Goal: Task Accomplishment & Management: Use online tool/utility

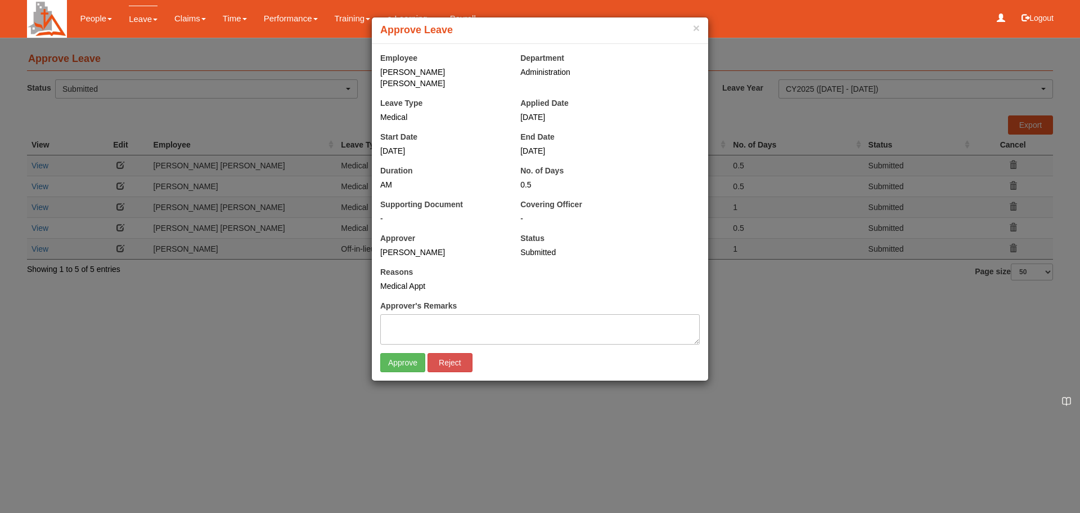
select select "50"
click at [403, 354] on input "Approve" at bounding box center [402, 362] width 45 height 19
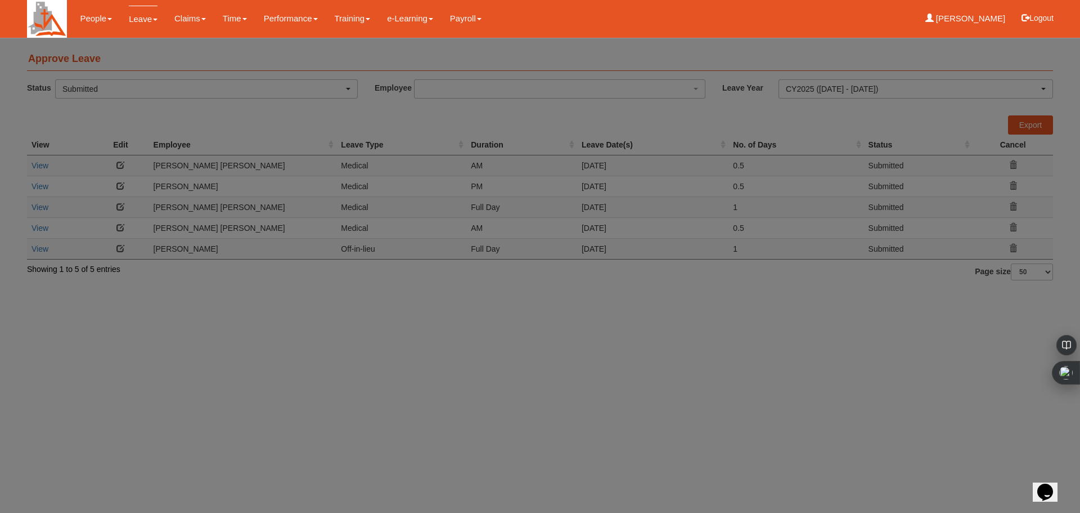
select select "50"
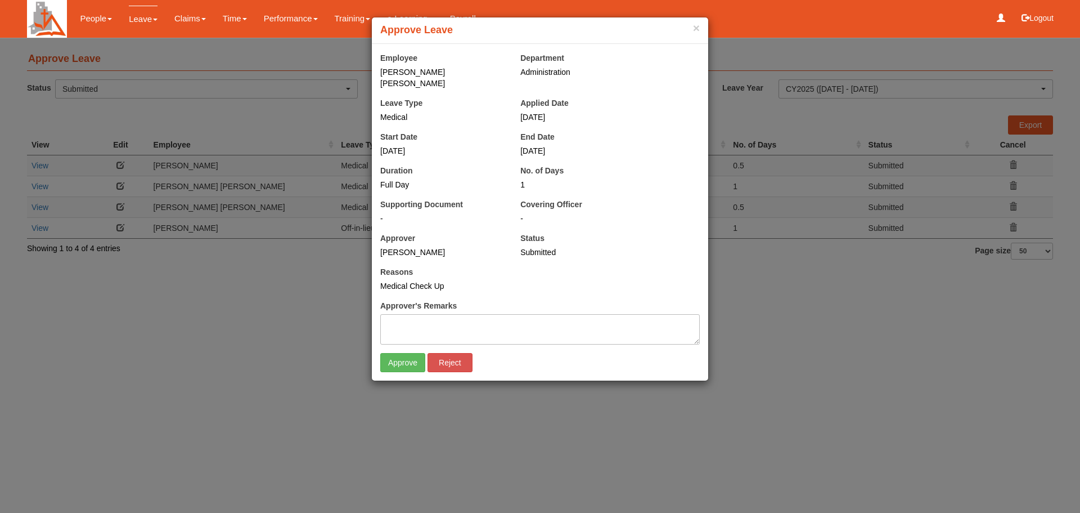
select select "50"
click at [411, 353] on input "Approve" at bounding box center [402, 362] width 45 height 19
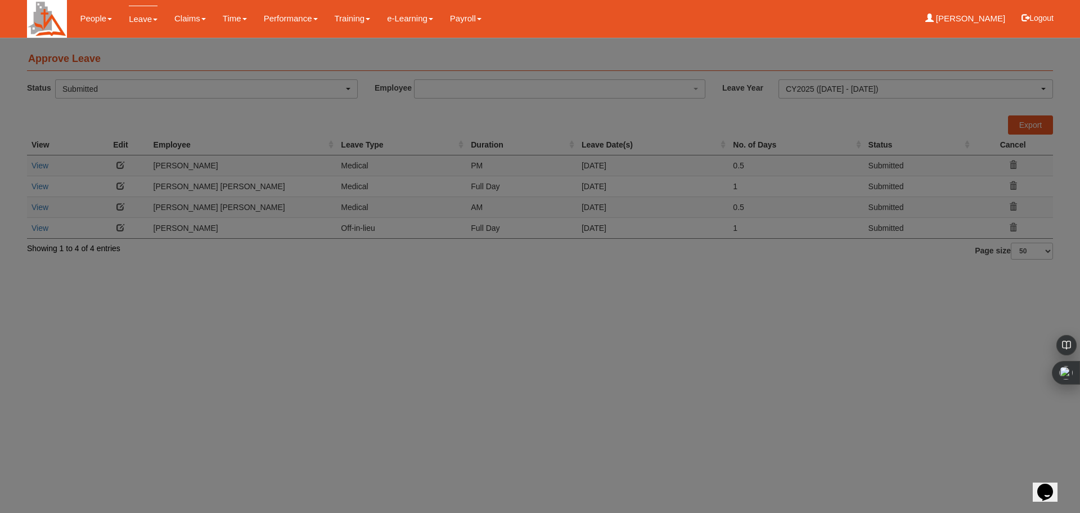
select select "50"
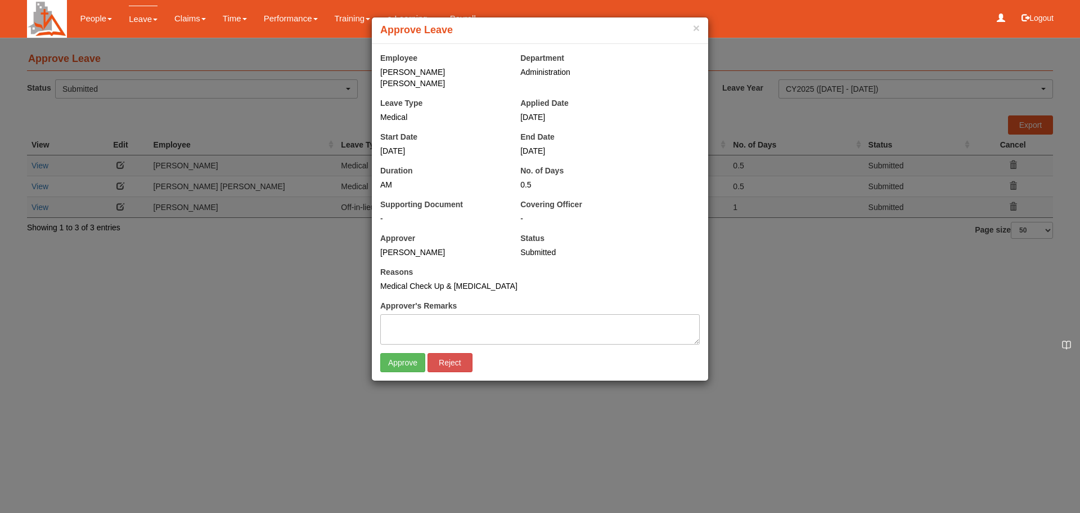
select select "50"
click at [393, 356] on input "Approve" at bounding box center [402, 362] width 45 height 19
select select "50"
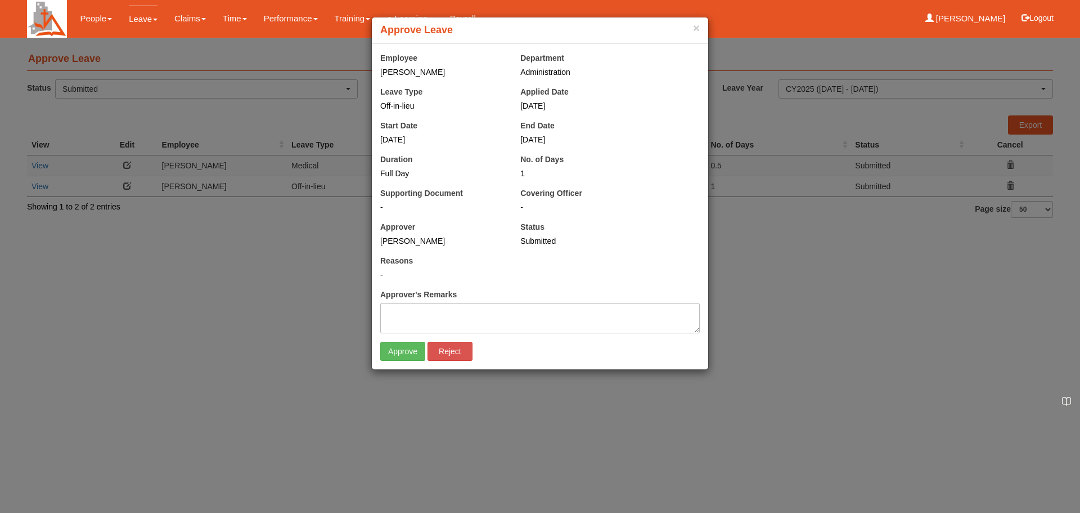
select select "50"
click at [410, 356] on input "Approve" at bounding box center [402, 350] width 45 height 19
select select "50"
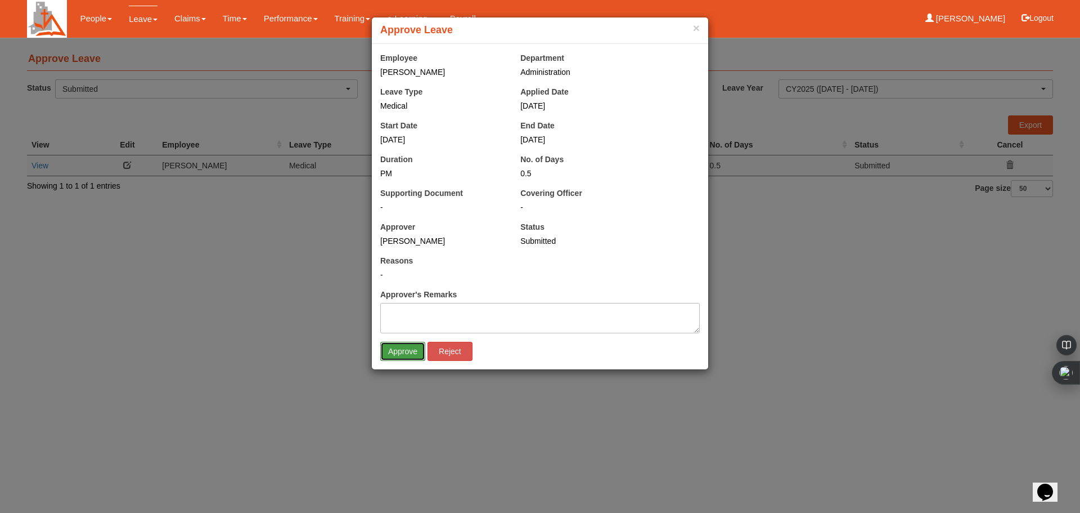
click at [399, 349] on input "Approve" at bounding box center [402, 350] width 45 height 19
select select "50"
